Goal: Find specific page/section: Find specific page/section

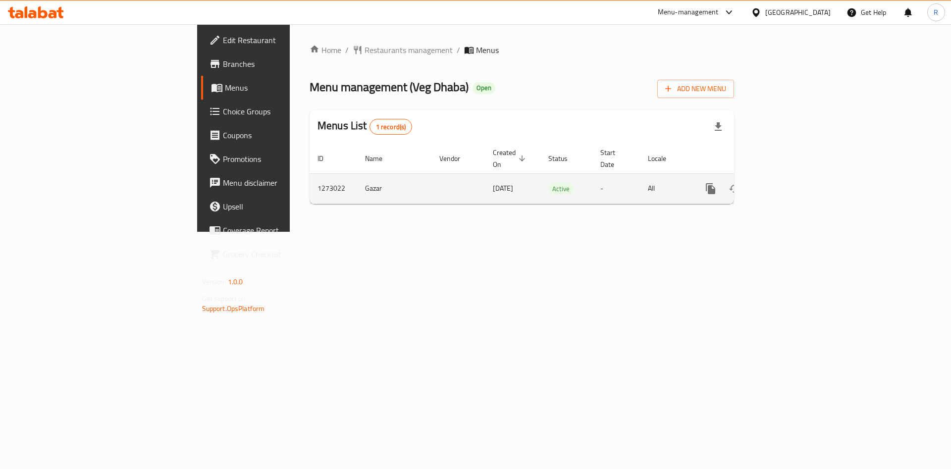
click at [788, 183] on icon "enhanced table" at bounding box center [782, 189] width 12 height 12
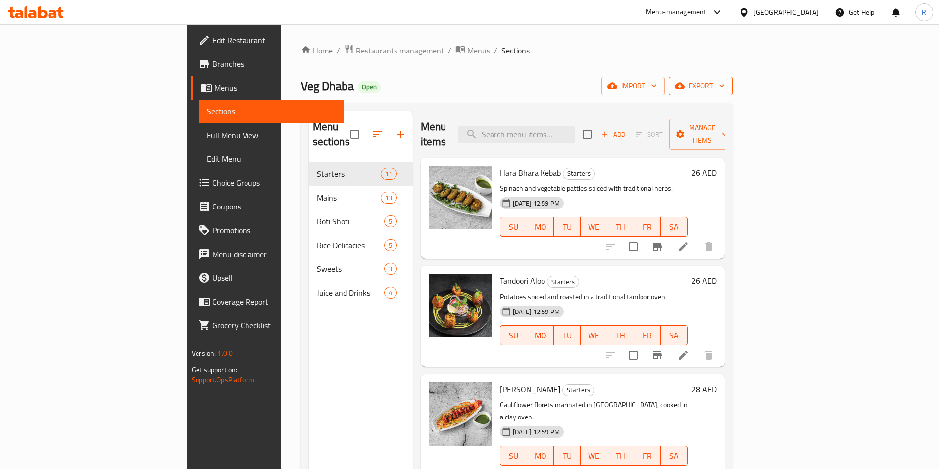
click at [727, 83] on icon "button" at bounding box center [722, 86] width 10 height 10
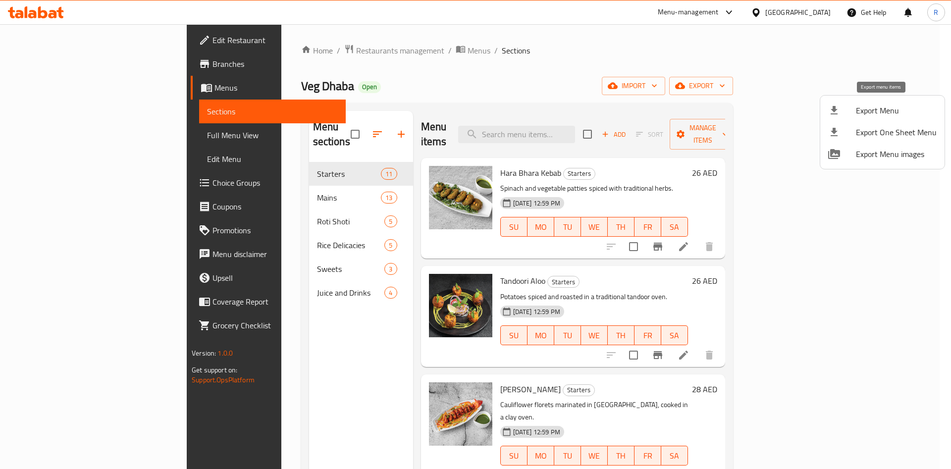
click at [886, 109] on span "Export Menu" at bounding box center [896, 110] width 81 height 12
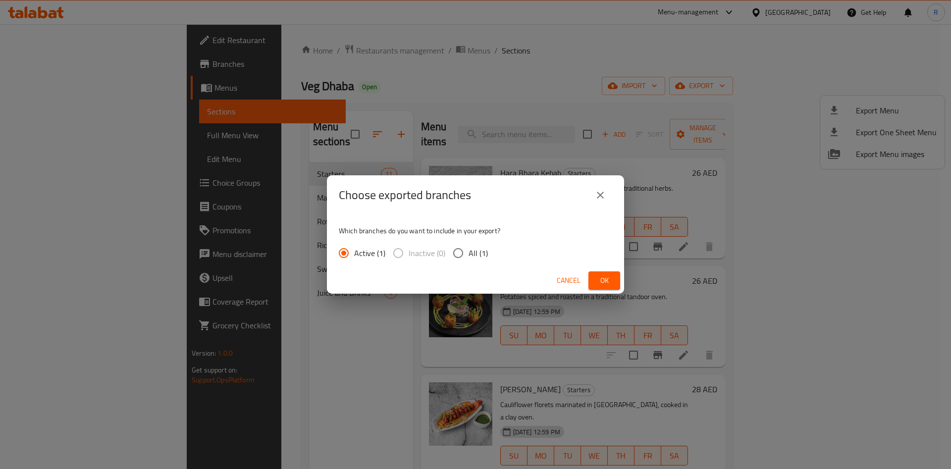
click at [611, 281] on span "Ok" at bounding box center [604, 280] width 16 height 12
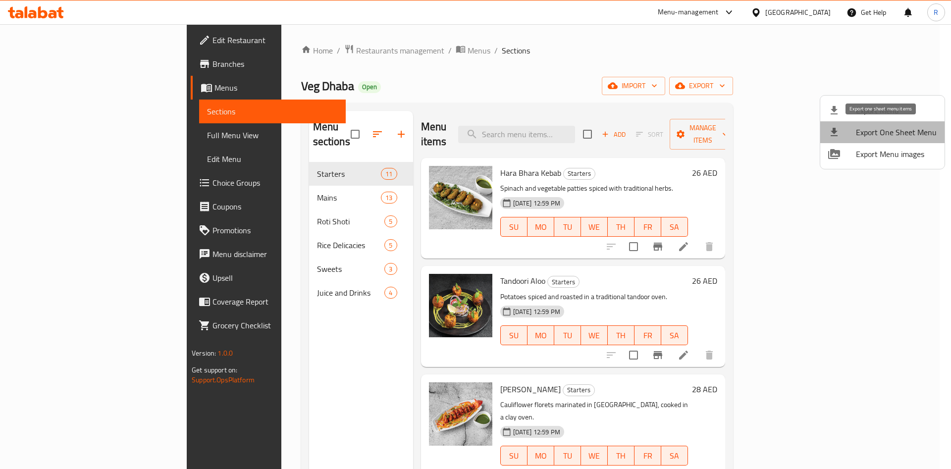
drag, startPoint x: 904, startPoint y: 131, endPoint x: 919, endPoint y: 169, distance: 40.6
click at [904, 131] on span "Export One Sheet Menu" at bounding box center [896, 132] width 81 height 12
click at [252, 174] on div at bounding box center [475, 234] width 951 height 469
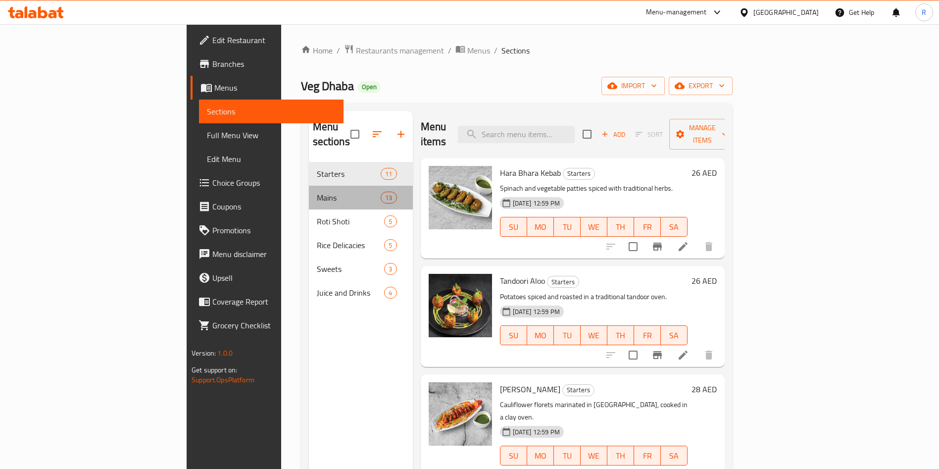
click at [309, 192] on div "Mains 13" at bounding box center [361, 198] width 104 height 24
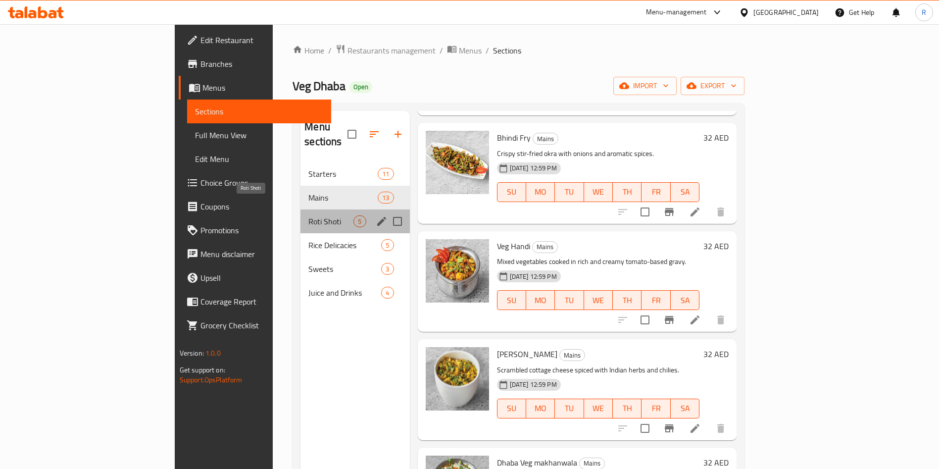
click at [308, 215] on span "Roti Shoti" at bounding box center [330, 221] width 45 height 12
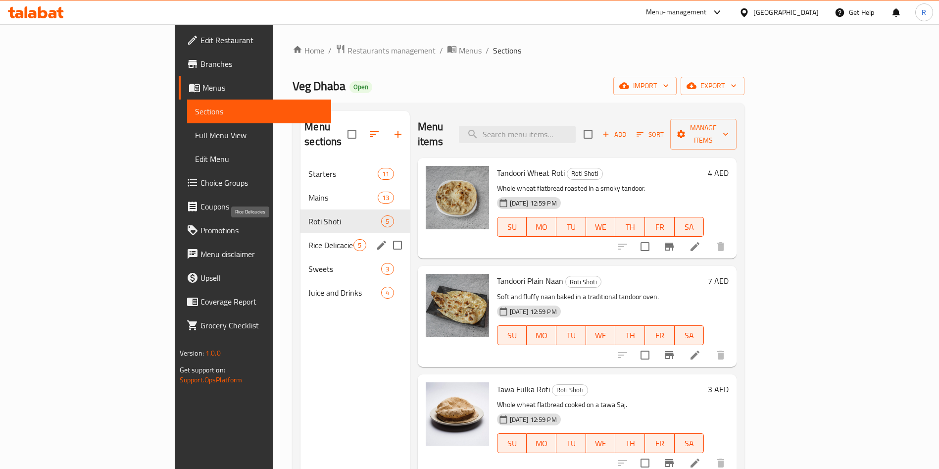
click at [308, 239] on span "Rice Delicacies" at bounding box center [330, 245] width 45 height 12
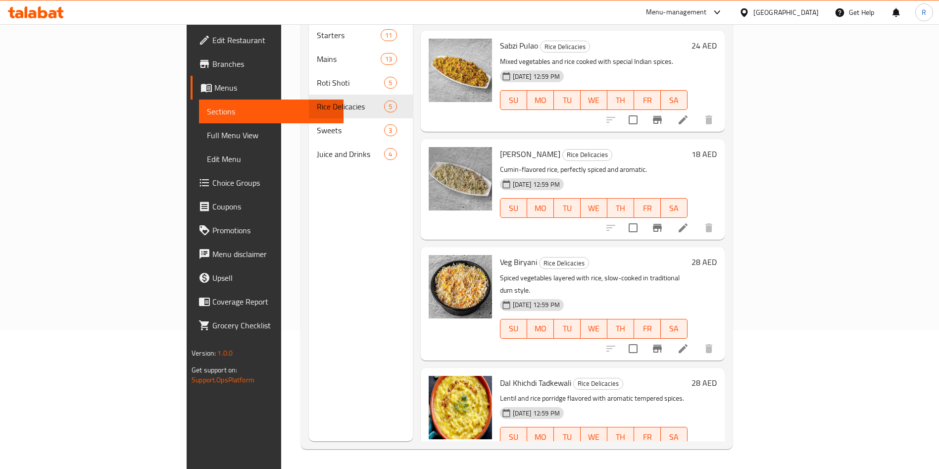
scroll to position [64, 0]
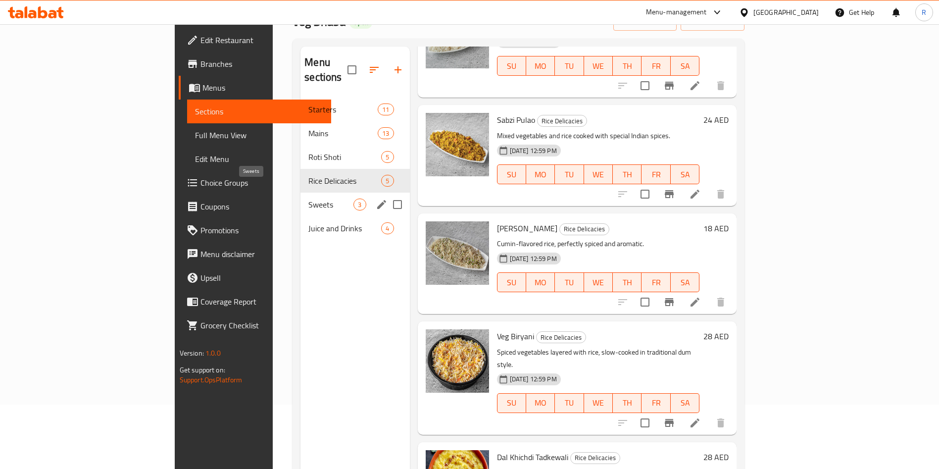
click at [308, 199] on span "Sweets" at bounding box center [330, 205] width 45 height 12
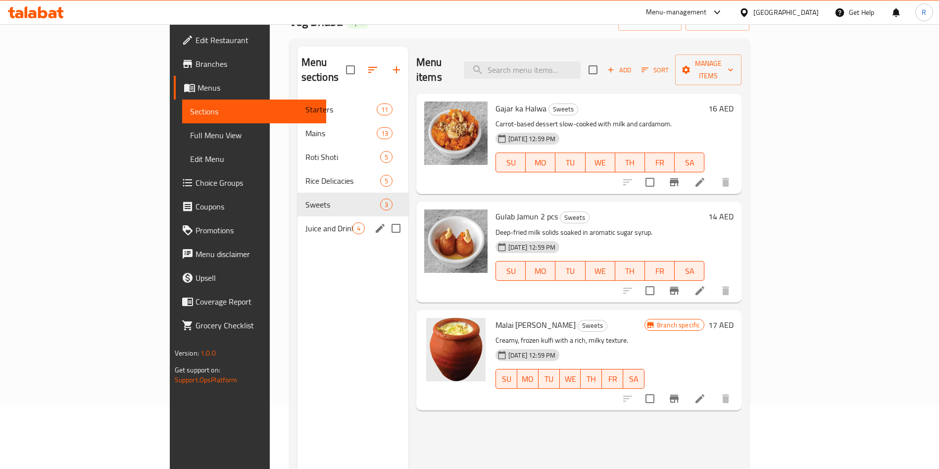
click at [298, 222] on div "Juice and Drinks 4" at bounding box center [353, 228] width 111 height 24
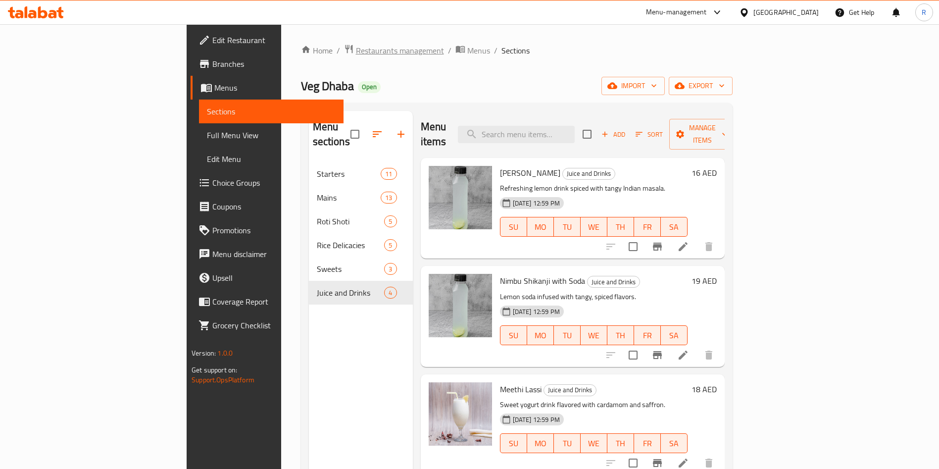
click at [356, 56] on span "Restaurants management" at bounding box center [400, 51] width 88 height 12
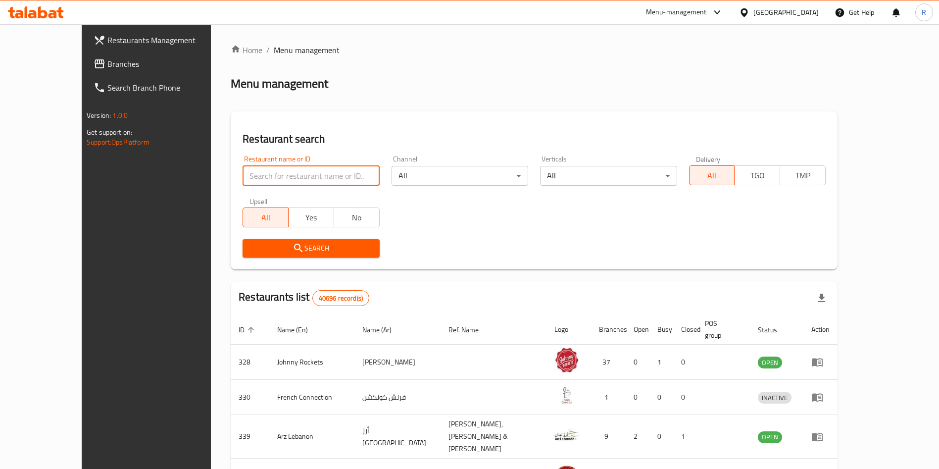
click at [292, 179] on input "search" at bounding box center [311, 176] width 137 height 20
paste input "690028"
type input "690028"
click button "Search" at bounding box center [311, 248] width 137 height 18
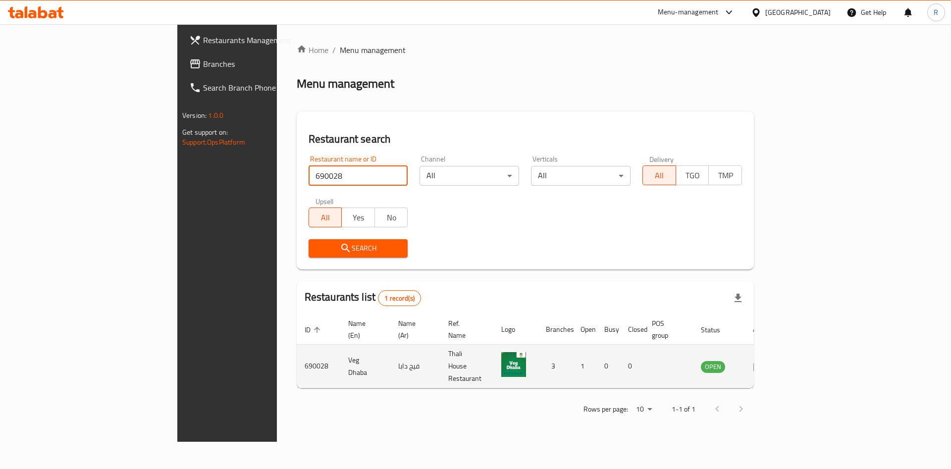
click at [764, 360] on icon "enhanced table" at bounding box center [759, 366] width 12 height 12
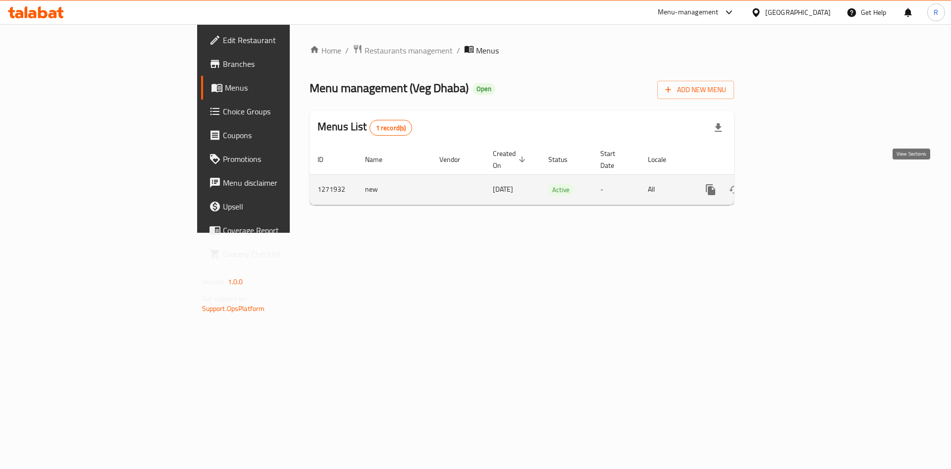
click at [788, 184] on icon "enhanced table" at bounding box center [782, 190] width 12 height 12
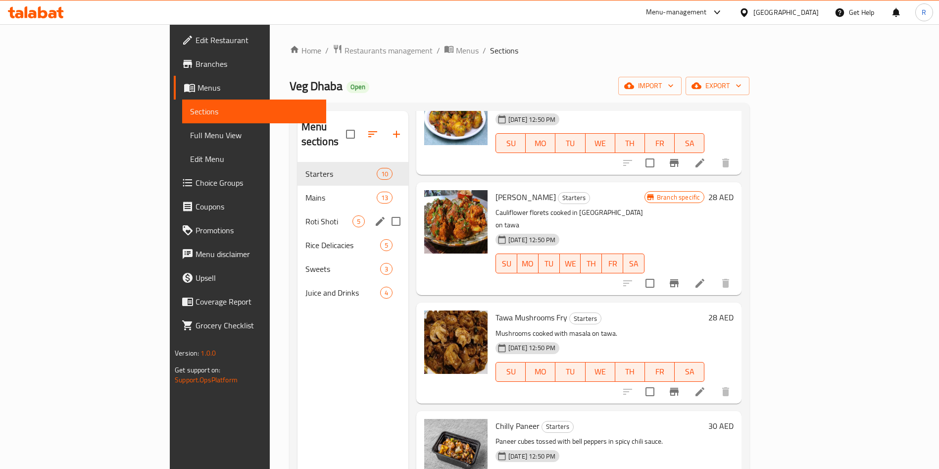
click at [305, 192] on span "Mains" at bounding box center [340, 198] width 71 height 12
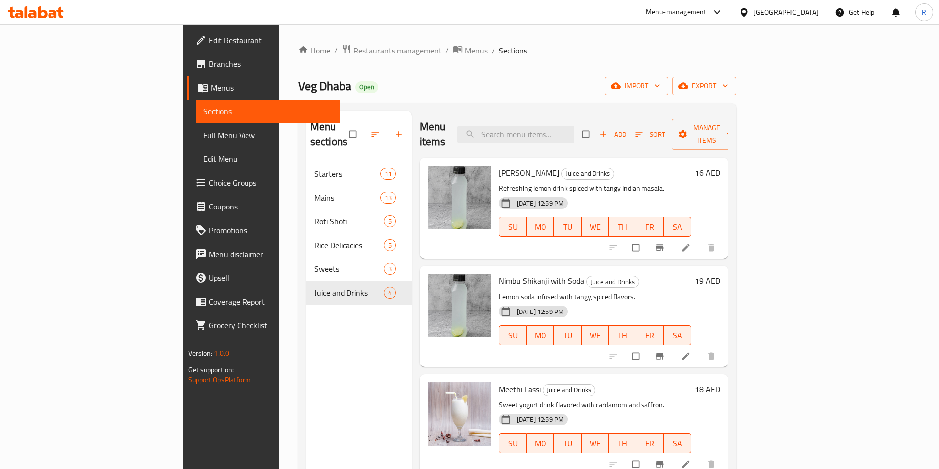
click at [354, 50] on span "Restaurants management" at bounding box center [398, 51] width 88 height 12
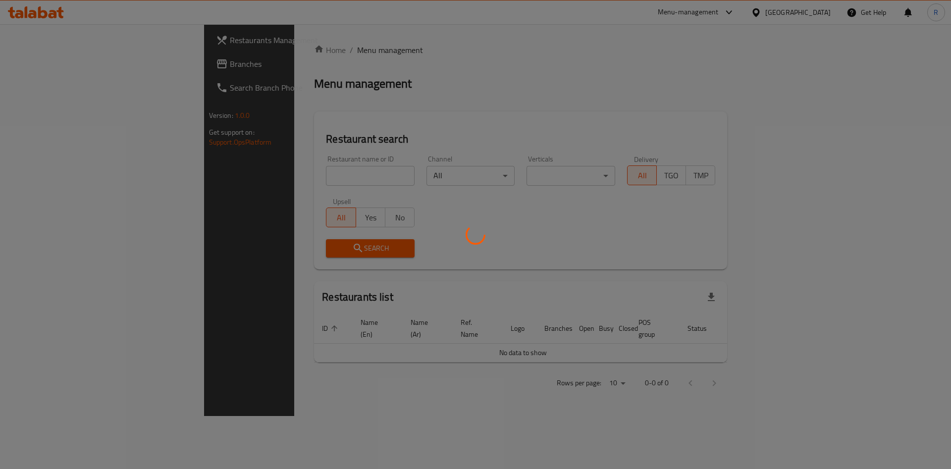
click at [250, 163] on div at bounding box center [475, 234] width 951 height 469
click at [255, 172] on div at bounding box center [475, 234] width 951 height 469
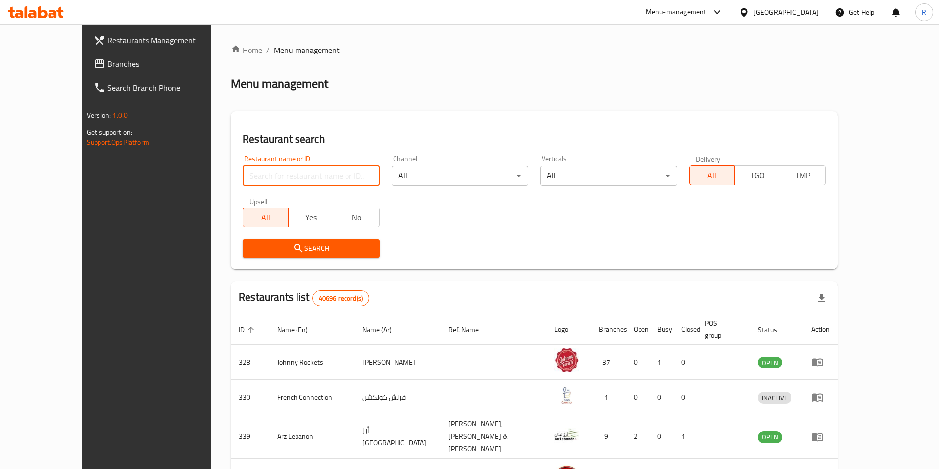
drag, startPoint x: 267, startPoint y: 167, endPoint x: 271, endPoint y: 165, distance: 5.1
click at [269, 166] on input "search" at bounding box center [311, 176] width 137 height 20
paste input "690555"
type input "690555"
click button "Search" at bounding box center [311, 248] width 137 height 18
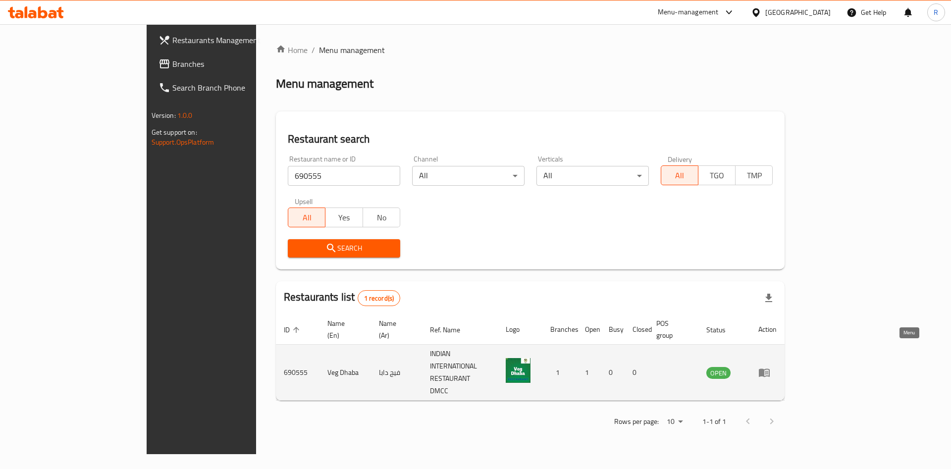
click at [770, 366] on icon "enhanced table" at bounding box center [764, 372] width 12 height 12
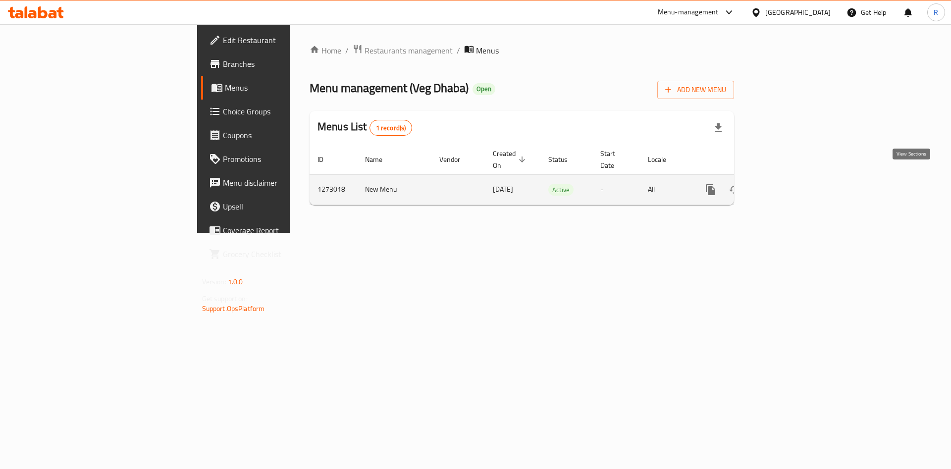
click at [788, 184] on icon "enhanced table" at bounding box center [782, 190] width 12 height 12
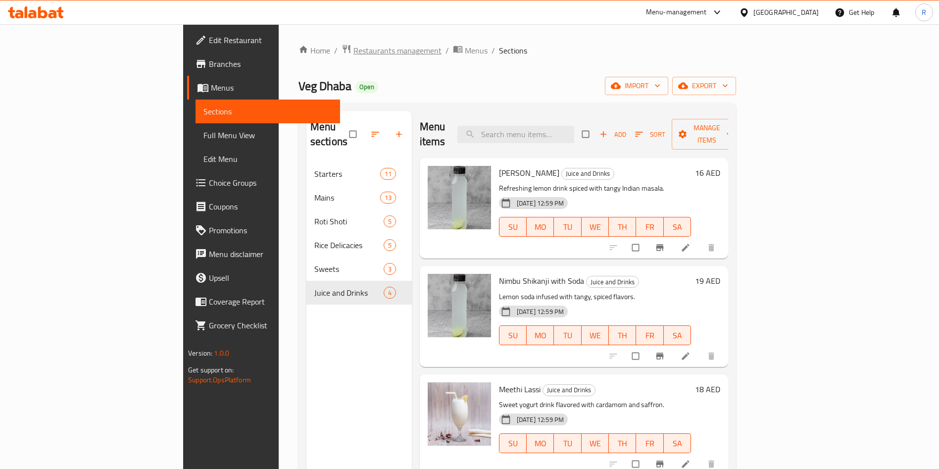
click at [354, 51] on span "Restaurants management" at bounding box center [398, 51] width 88 height 12
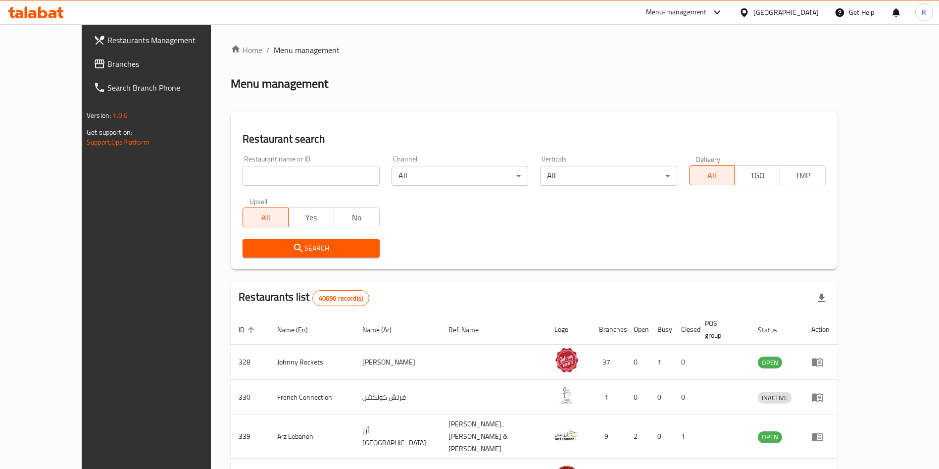
click at [264, 176] on div at bounding box center [469, 234] width 939 height 469
click at [300, 176] on input "search" at bounding box center [311, 176] width 137 height 20
paste input "690561"
type input "690561"
click button "Search" at bounding box center [311, 248] width 137 height 18
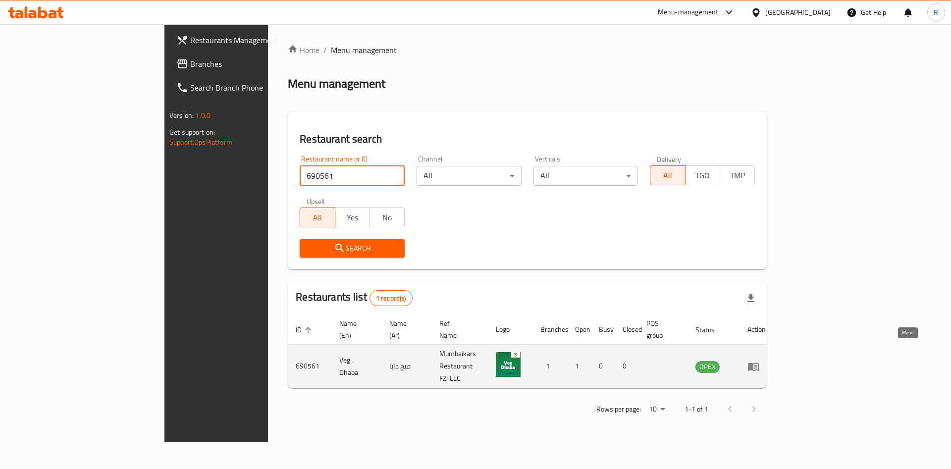
click at [759, 362] on icon "enhanced table" at bounding box center [753, 366] width 11 height 8
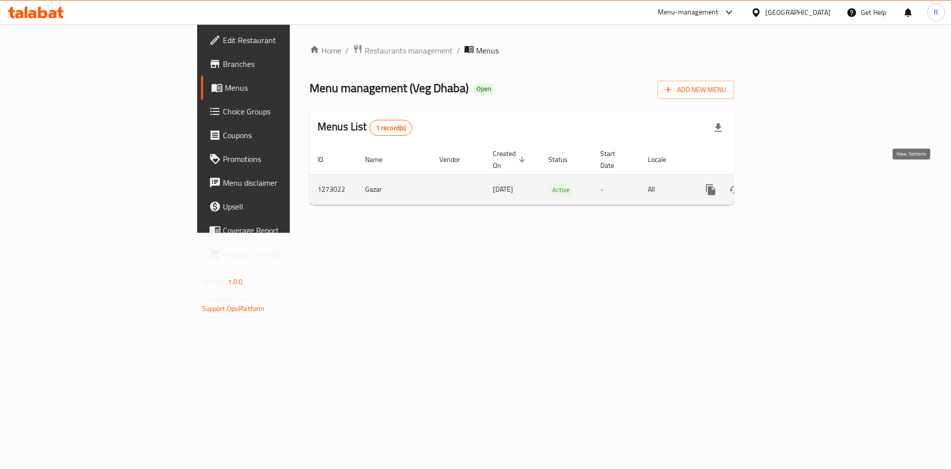
click at [788, 184] on icon "enhanced table" at bounding box center [782, 190] width 12 height 12
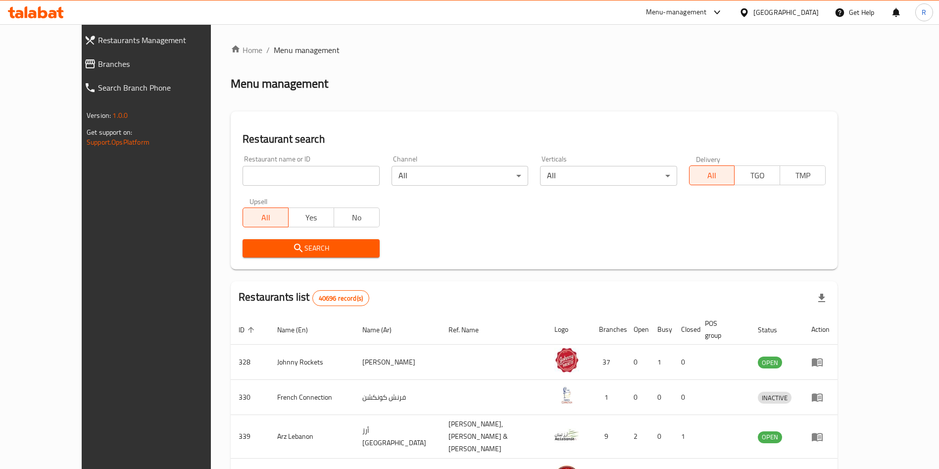
click at [251, 180] on input "search" at bounding box center [311, 176] width 137 height 20
paste input "Desi chinese"
type input "Desi chinese"
click button "Search" at bounding box center [311, 248] width 137 height 18
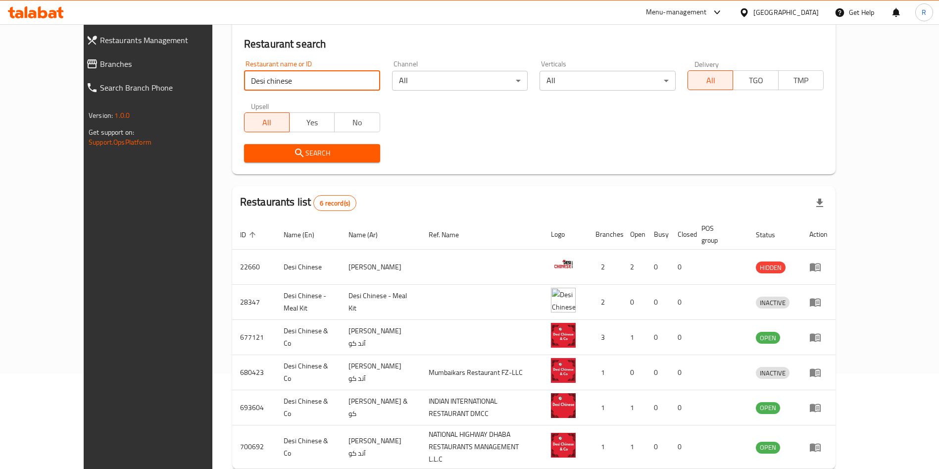
scroll to position [129, 0]
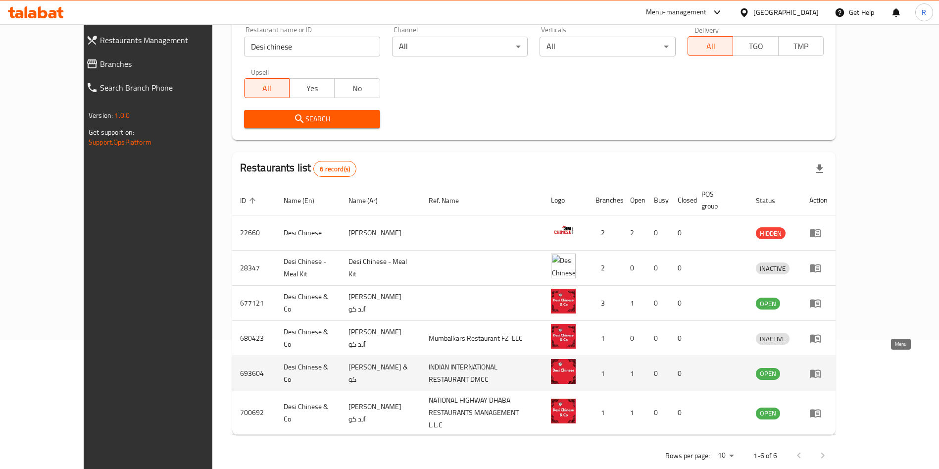
click at [821, 370] on icon "enhanced table" at bounding box center [815, 374] width 11 height 8
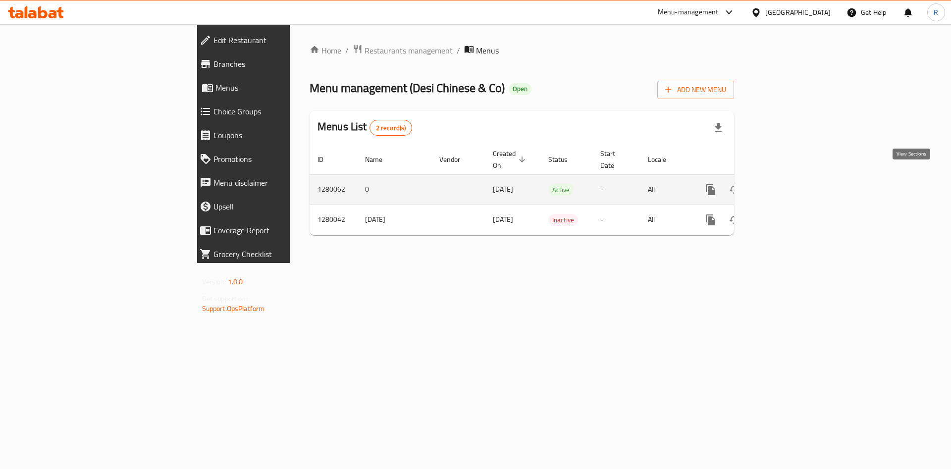
click at [788, 184] on icon "enhanced table" at bounding box center [782, 190] width 12 height 12
